Goal: Transaction & Acquisition: Purchase product/service

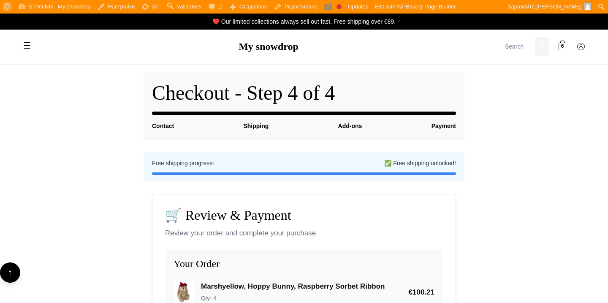
scroll to position [461, 0]
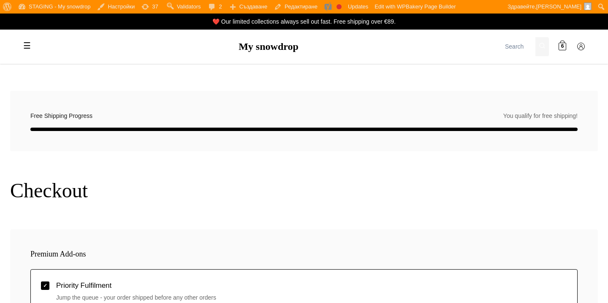
select select "BG-04"
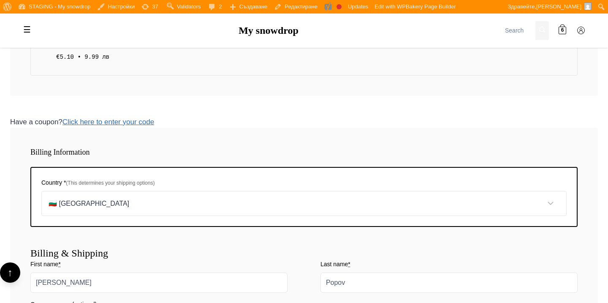
scroll to position [535, 0]
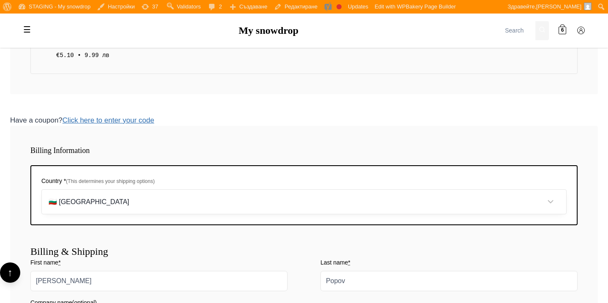
click at [200, 206] on select "Select your country 🇧🇬 Bulgaria 🇦🇹 Austria 🇧🇪 Belgium 🇨🇿 Czech Republic 🇩🇰 Denm…" at bounding box center [303, 201] width 525 height 25
click at [41, 189] on select "Select your country 🇧🇬 Bulgaria 🇦🇹 Austria 🇧🇪 Belgium 🇨🇿 Czech Republic 🇩🇰 Denm…" at bounding box center [303, 201] width 525 height 25
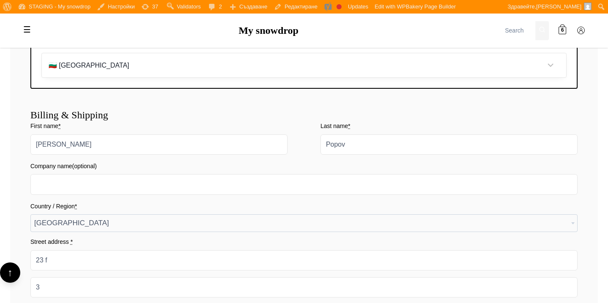
scroll to position [588, 0]
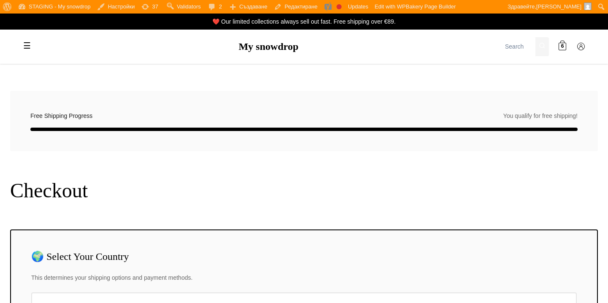
select select "BG-04"
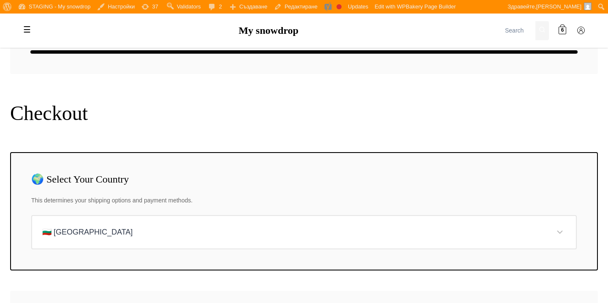
scroll to position [120, 0]
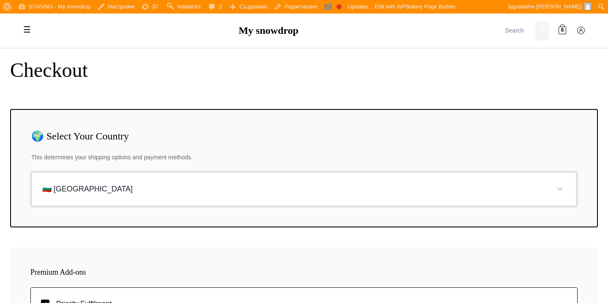
click at [187, 180] on select "Choose your country... 🇧🇬 Bulgaria 🇦🇹 Austria 🇧🇪 Belgium 🇨🇿 Czech Republic 🇩🇰 D…" at bounding box center [303, 189] width 545 height 34
select select "AT"
click at [31, 172] on select "Choose your country... 🇧🇬 [GEOGRAPHIC_DATA] 🇦🇹 [GEOGRAPHIC_DATA] 🇧🇪 [GEOGRAPHIC…" at bounding box center [303, 189] width 545 height 34
click at [189, 193] on select "Choose your country... 🇧🇬 [GEOGRAPHIC_DATA] 🇦🇹 [GEOGRAPHIC_DATA] 🇧🇪 [GEOGRAPHIC…" at bounding box center [303, 189] width 545 height 34
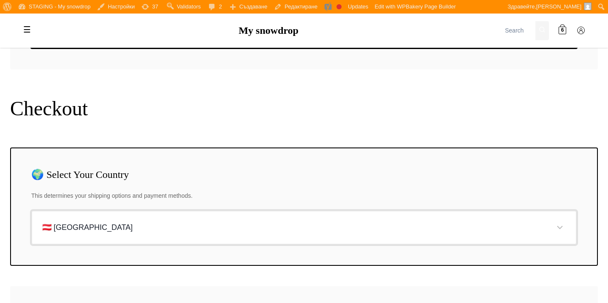
scroll to position [211, 0]
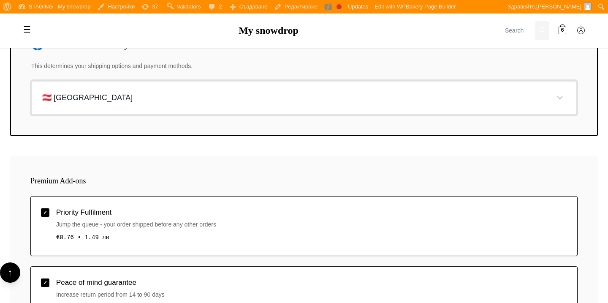
click at [209, 99] on select "Choose your country... 🇧🇬 [GEOGRAPHIC_DATA] 🇦🇹 [GEOGRAPHIC_DATA] 🇧🇪 [GEOGRAPHIC…" at bounding box center [303, 98] width 545 height 34
select select "BE"
click at [31, 81] on select "Choose your country... 🇧🇬 [GEOGRAPHIC_DATA] 🇦🇹 [GEOGRAPHIC_DATA] 🇧🇪 [GEOGRAPHIC…" at bounding box center [303, 98] width 545 height 34
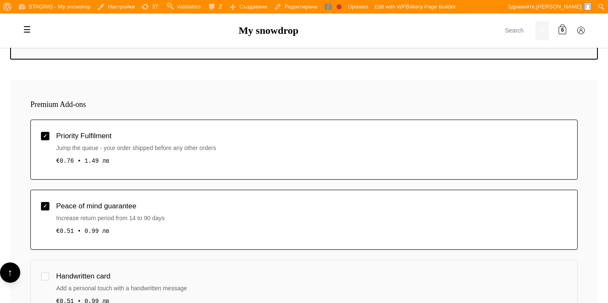
scroll to position [319, 0]
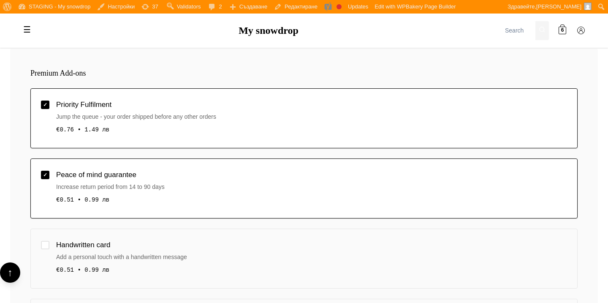
click at [209, 113] on div "Jump the queue - your order shipped before any other orders" at bounding box center [311, 116] width 511 height 9
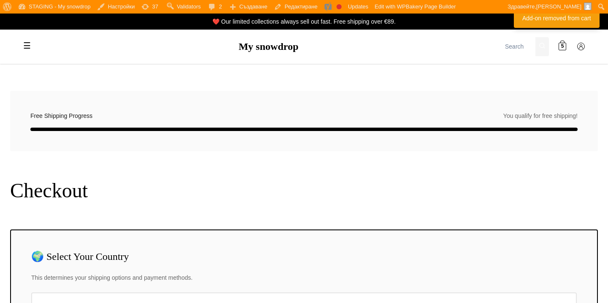
select select "BG-04"
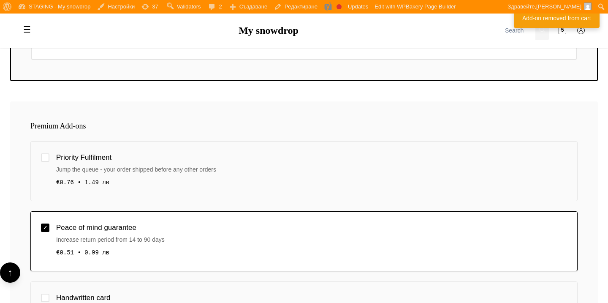
scroll to position [272, 0]
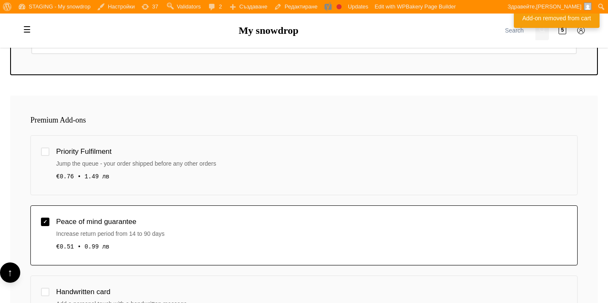
click at [203, 222] on div "Peace of mind guarantee" at bounding box center [311, 221] width 511 height 11
click at [46, 219] on span "✓" at bounding box center [45, 221] width 4 height 5
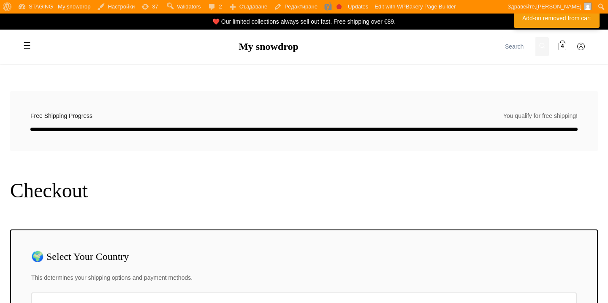
select select "BG-04"
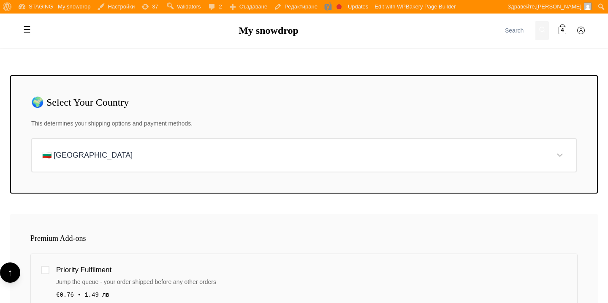
scroll to position [164, 0]
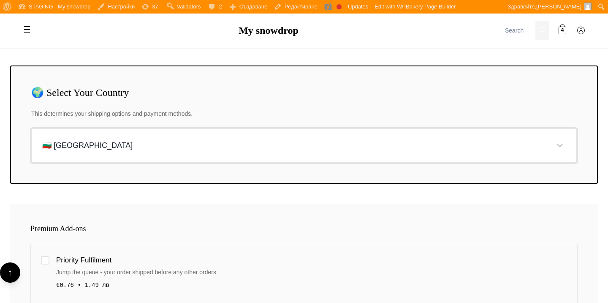
click at [157, 149] on select "Choose your country... 🇧🇬 [GEOGRAPHIC_DATA] 🇦🇹 [GEOGRAPHIC_DATA] 🇧🇪 [GEOGRAPHIC…" at bounding box center [303, 145] width 545 height 34
select select "AT"
click at [31, 128] on select "Choose your country... 🇧🇬 Bulgaria 🇦🇹 Austria 🇧🇪 Belgium 🇨🇿 Czech Republic 🇩🇰 D…" at bounding box center [303, 145] width 545 height 34
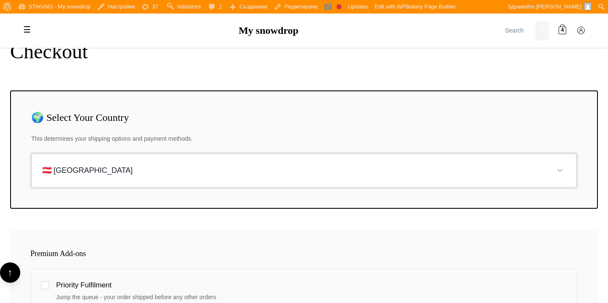
scroll to position [115, 0]
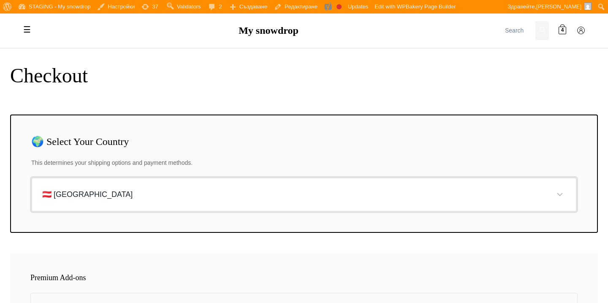
click at [277, 191] on select "Choose your country... 🇧🇬 Bulgaria 🇦🇹 Austria 🇧🇪 Belgium 🇨🇿 Czech Republic 🇩🇰 D…" at bounding box center [303, 194] width 545 height 34
select select "BG"
click at [31, 177] on select "Choose your country... 🇧🇬 Bulgaria 🇦🇹 Austria 🇧🇪 Belgium 🇨🇿 Czech Republic 🇩🇰 D…" at bounding box center [303, 194] width 545 height 34
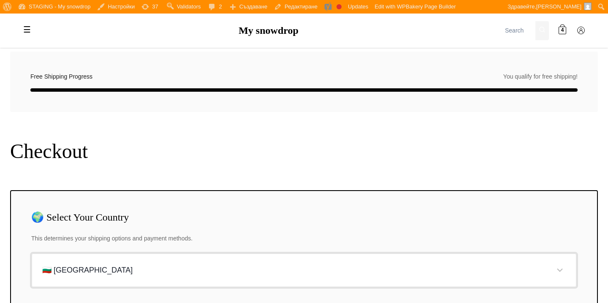
scroll to position [100, 0]
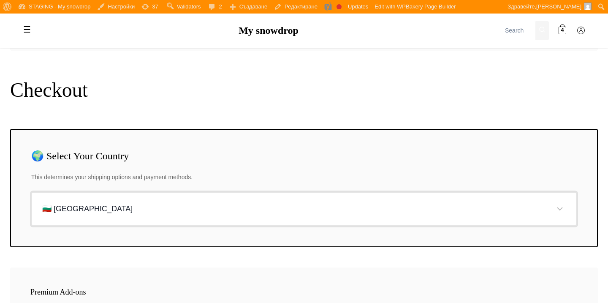
click at [166, 207] on select "Choose your country... 🇧🇬 [GEOGRAPHIC_DATA] 🇦🇹 [GEOGRAPHIC_DATA] 🇧🇪 [GEOGRAPHIC…" at bounding box center [303, 209] width 545 height 34
select select "AT"
click at [31, 192] on select "Choose your country... 🇧🇬 [GEOGRAPHIC_DATA] 🇦🇹 [GEOGRAPHIC_DATA] 🇧🇪 [GEOGRAPHIC…" at bounding box center [303, 209] width 545 height 34
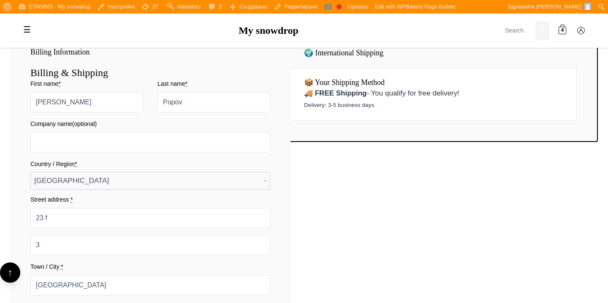
scroll to position [689, 0]
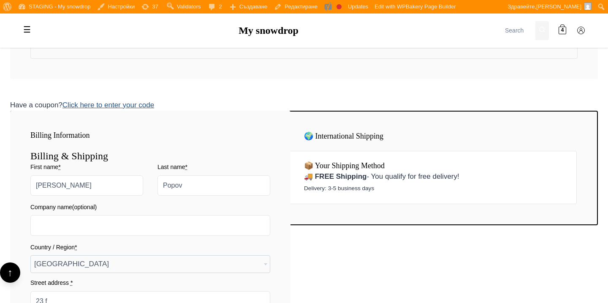
click at [130, 104] on link "Click here to enter your code" at bounding box center [108, 105] width 92 height 8
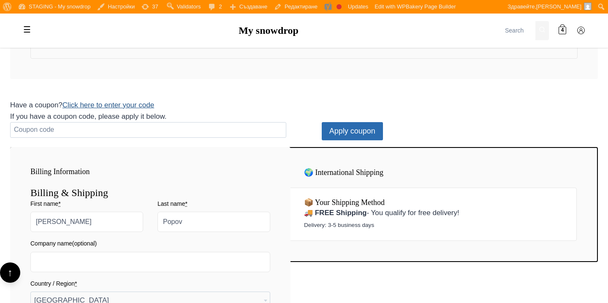
click at [130, 104] on link "Click here to enter your code" at bounding box center [108, 105] width 92 height 8
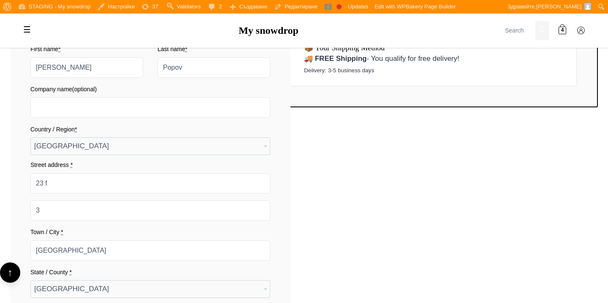
scroll to position [808, 0]
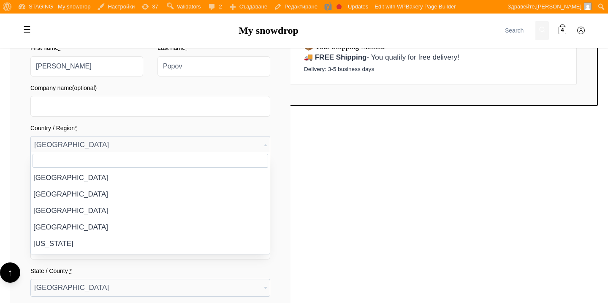
click at [214, 148] on span "[GEOGRAPHIC_DATA]" at bounding box center [150, 144] width 239 height 17
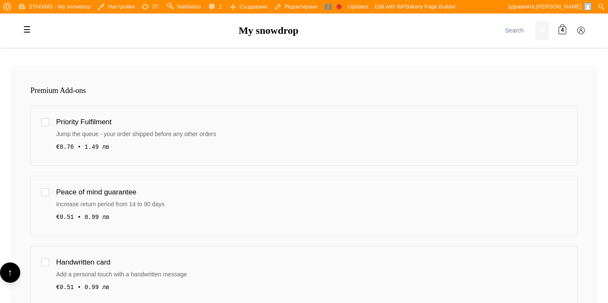
scroll to position [0, 0]
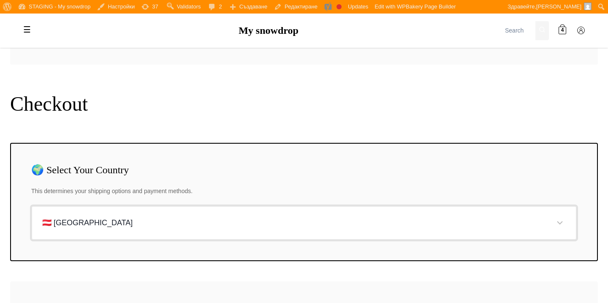
click at [258, 222] on select "Choose your country... 🇧🇬 [GEOGRAPHIC_DATA] 🇦🇹 [GEOGRAPHIC_DATA] 🇧🇪 [GEOGRAPHIC…" at bounding box center [303, 223] width 545 height 34
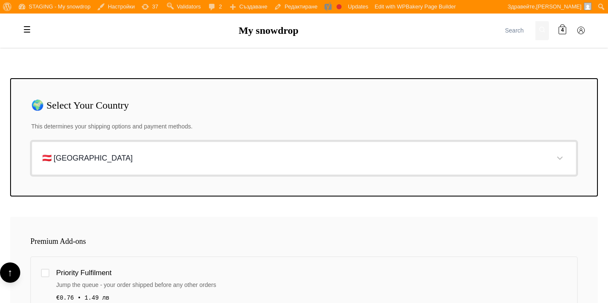
click at [271, 152] on select "Choose your country... 🇧🇬 [GEOGRAPHIC_DATA] 🇦🇹 [GEOGRAPHIC_DATA] 🇧🇪 [GEOGRAPHIC…" at bounding box center [303, 158] width 545 height 34
select select "BG"
click at [31, 141] on select "Choose your country... 🇧🇬 [GEOGRAPHIC_DATA] 🇦🇹 [GEOGRAPHIC_DATA] 🇧🇪 [GEOGRAPHIC…" at bounding box center [303, 158] width 545 height 34
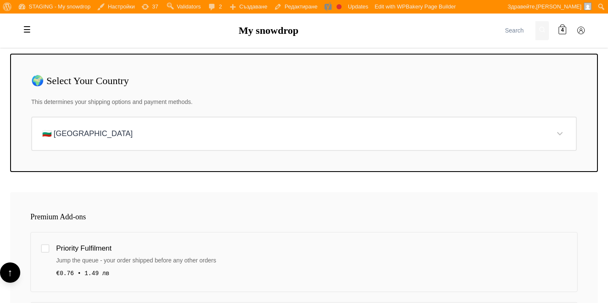
scroll to position [120, 0]
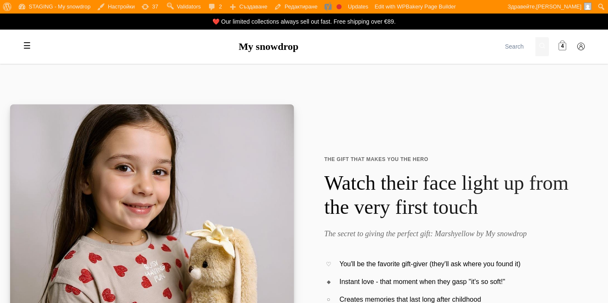
click at [568, 46] on link "4" at bounding box center [562, 46] width 17 height 17
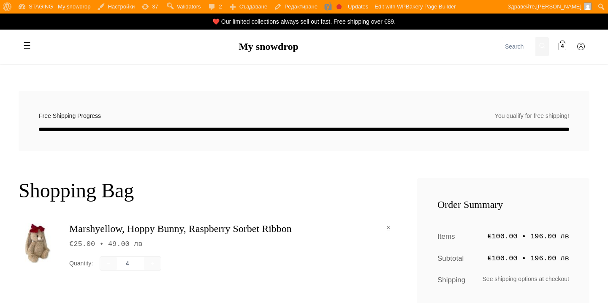
scroll to position [128, 0]
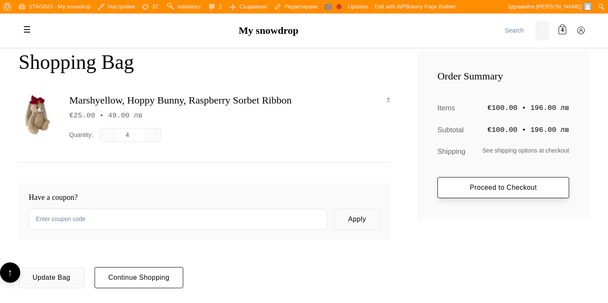
click at [466, 182] on link "Proceed to Checkout" at bounding box center [503, 187] width 132 height 21
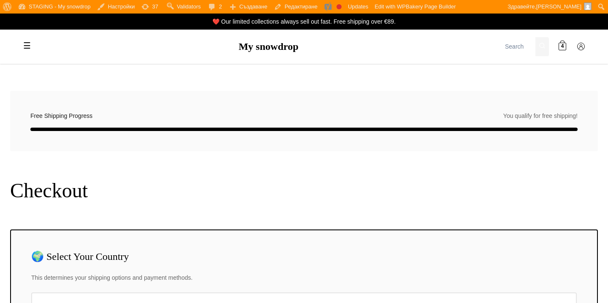
scroll to position [119, 0]
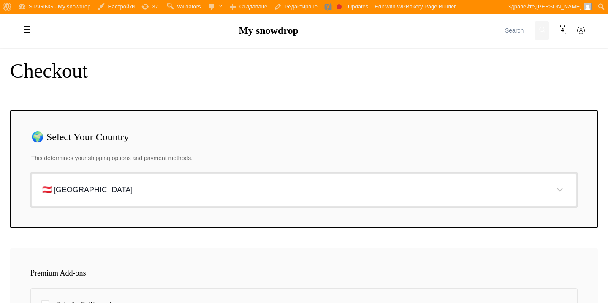
click at [465, 193] on select "Choose your country... 🇧🇬 [GEOGRAPHIC_DATA] 🇦🇹 [GEOGRAPHIC_DATA] 🇧🇪 [GEOGRAPHIC…" at bounding box center [303, 190] width 545 height 34
select select "BG"
click at [31, 173] on select "Choose your country... 🇧🇬 [GEOGRAPHIC_DATA] 🇦🇹 [GEOGRAPHIC_DATA] 🇧🇪 [GEOGRAPHIC…" at bounding box center [303, 190] width 545 height 34
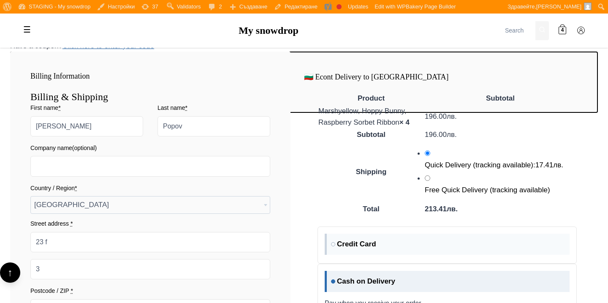
scroll to position [815, 0]
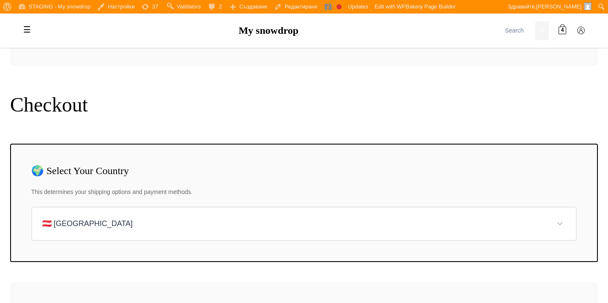
scroll to position [66, 0]
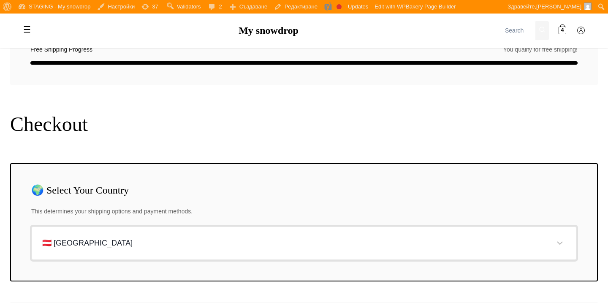
click at [427, 252] on select "Choose your country... 🇧🇬 [GEOGRAPHIC_DATA] 🇦🇹 [GEOGRAPHIC_DATA] 🇧🇪 [GEOGRAPHIC…" at bounding box center [303, 243] width 545 height 34
select select "BG"
click at [31, 226] on select "Choose your country... 🇧🇬 [GEOGRAPHIC_DATA] 🇦🇹 [GEOGRAPHIC_DATA] 🇧🇪 [GEOGRAPHIC…" at bounding box center [303, 243] width 545 height 34
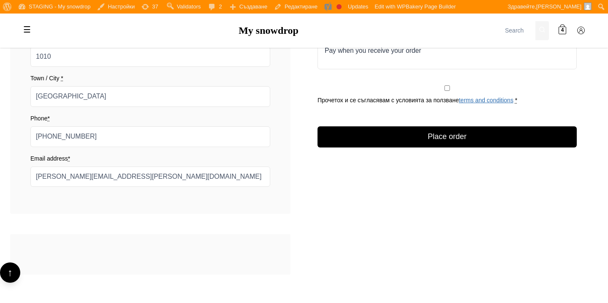
scroll to position [869, 0]
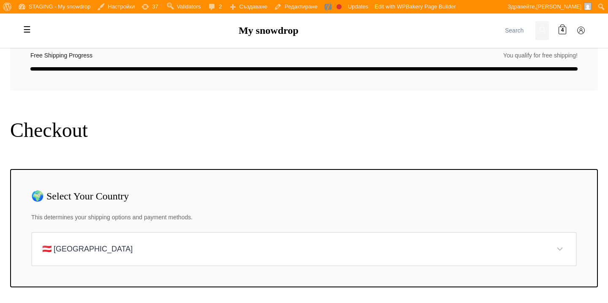
scroll to position [92, 0]
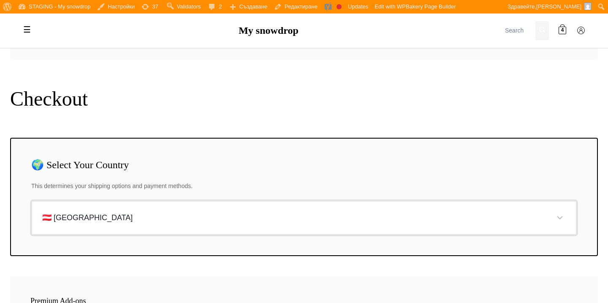
click at [392, 214] on select "Choose your country... 🇧🇬 [GEOGRAPHIC_DATA] 🇦🇹 [GEOGRAPHIC_DATA] 🇧🇪 [GEOGRAPHIC…" at bounding box center [303, 218] width 545 height 34
select select "BG"
click at [31, 201] on select "Choose your country... 🇧🇬 [GEOGRAPHIC_DATA] 🇦🇹 [GEOGRAPHIC_DATA] 🇧🇪 [GEOGRAPHIC…" at bounding box center [303, 218] width 545 height 34
click at [377, 104] on h1 "Checkout" at bounding box center [304, 99] width 588 height 24
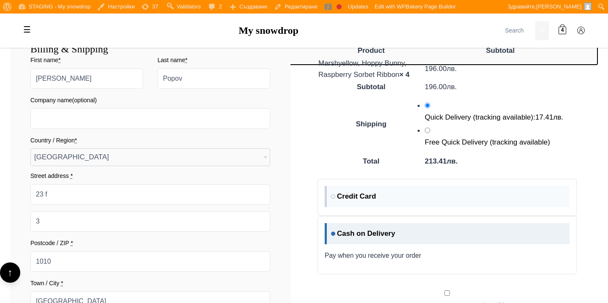
scroll to position [709, 0]
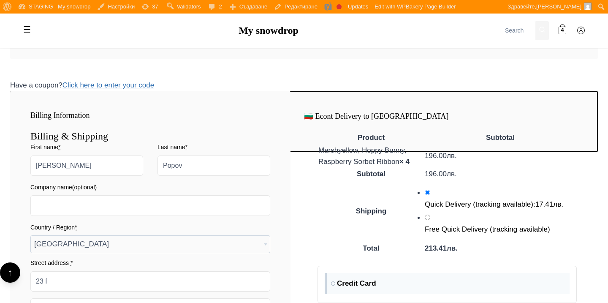
click at [333, 145] on td "Marshyellow, Hoppy Bunny, Raspberry Sorbet Ribbon × 4" at bounding box center [371, 155] width 106 height 23
click at [333, 151] on td "Marshyellow, Hoppy Bunny, Raspberry Sorbet Ribbon × 4" at bounding box center [371, 155] width 106 height 23
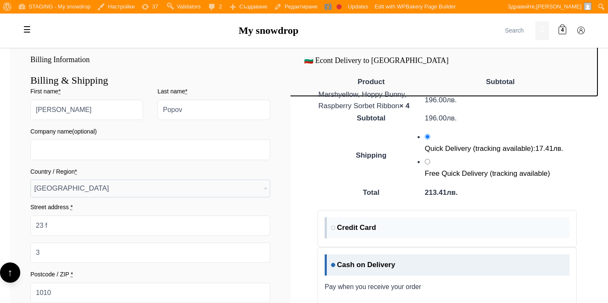
scroll to position [933, 0]
